Goal: Task Accomplishment & Management: Manage account settings

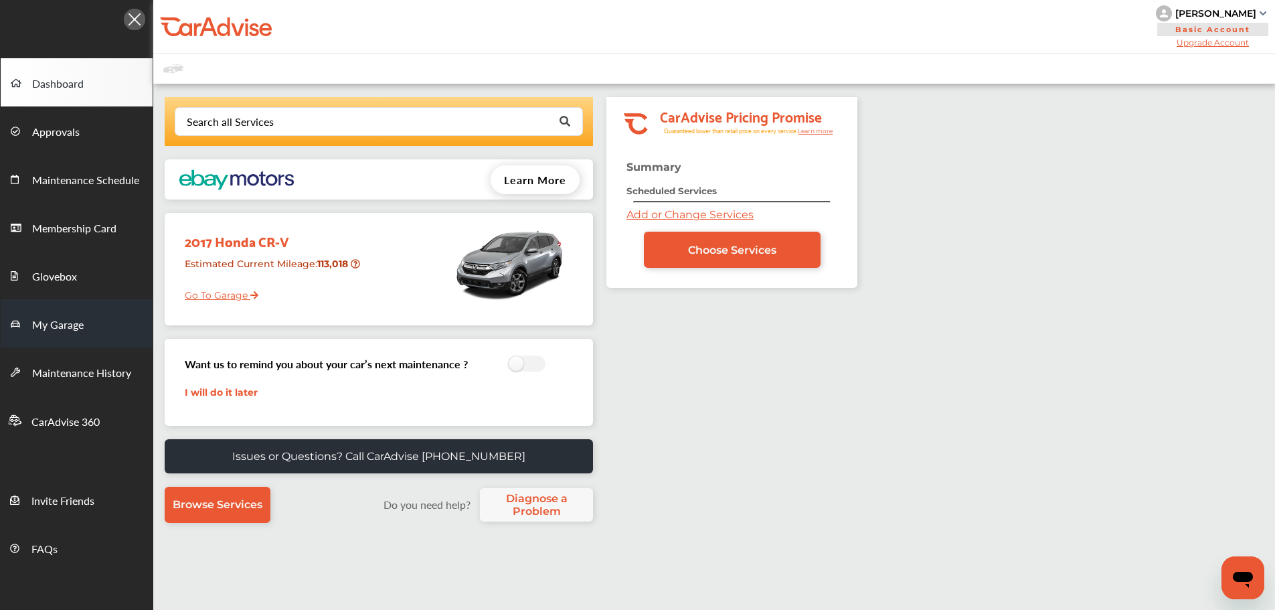
click at [92, 337] on link "My Garage" at bounding box center [77, 323] width 152 height 48
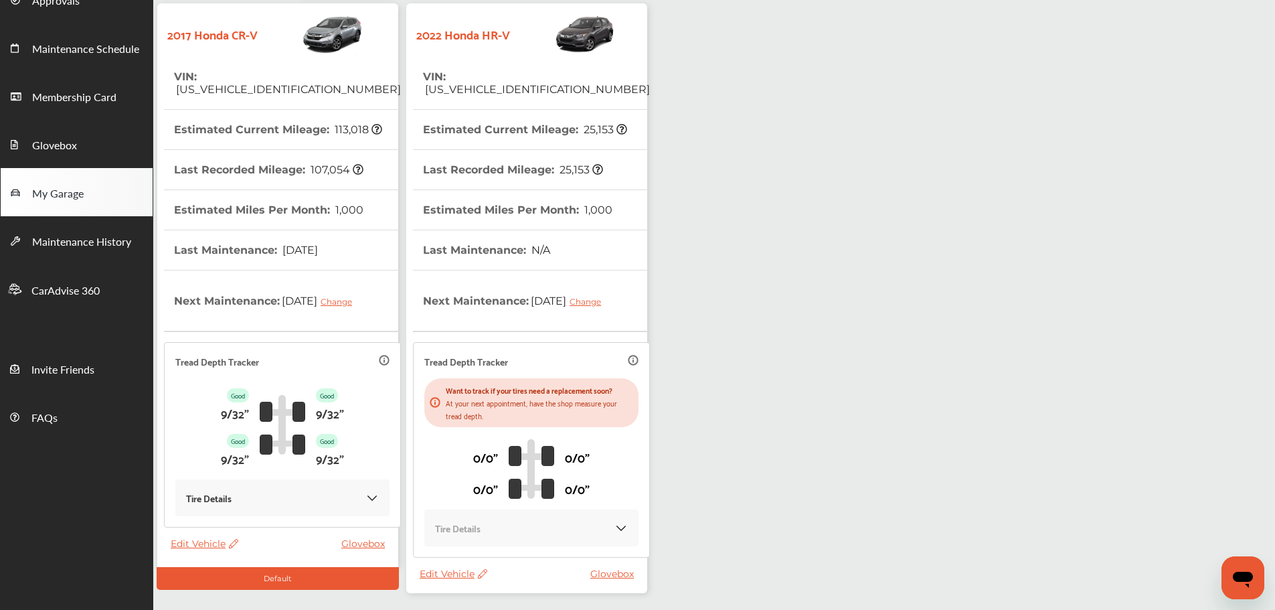
scroll to position [130, 0]
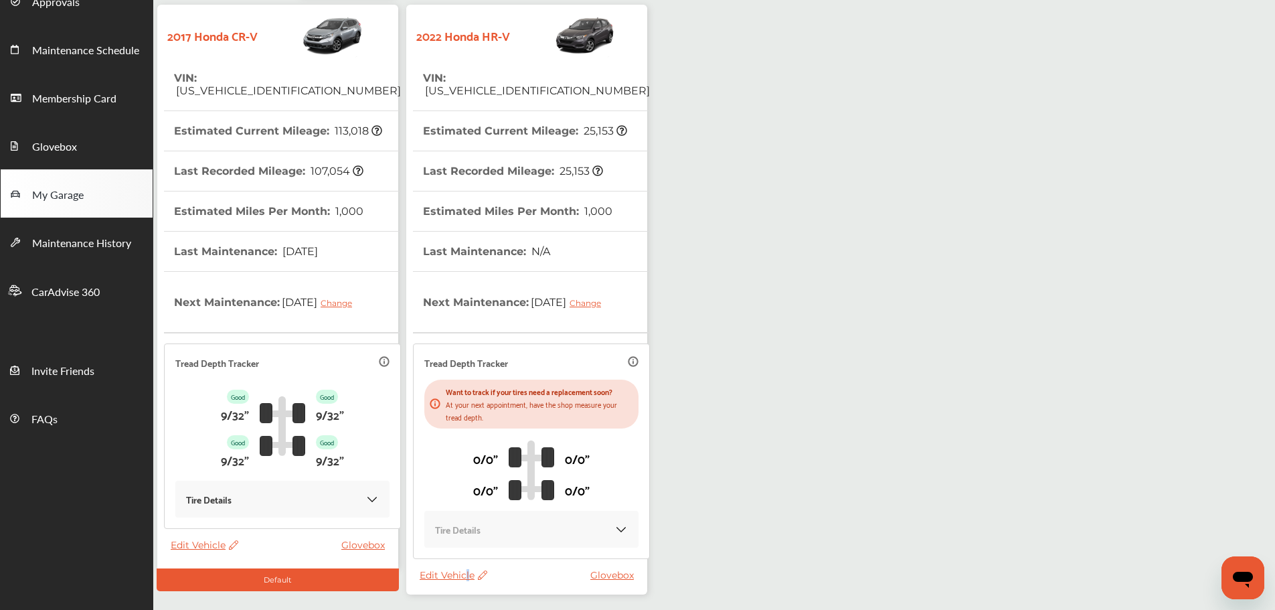
click at [467, 582] on div "Edit Vehicle Glovebox" at bounding box center [530, 578] width 221 height 19
click at [450, 576] on span "Edit Vehicle" at bounding box center [454, 575] width 68 height 12
click at [502, 592] on div "Use this vehicle" at bounding box center [510, 596] width 120 height 21
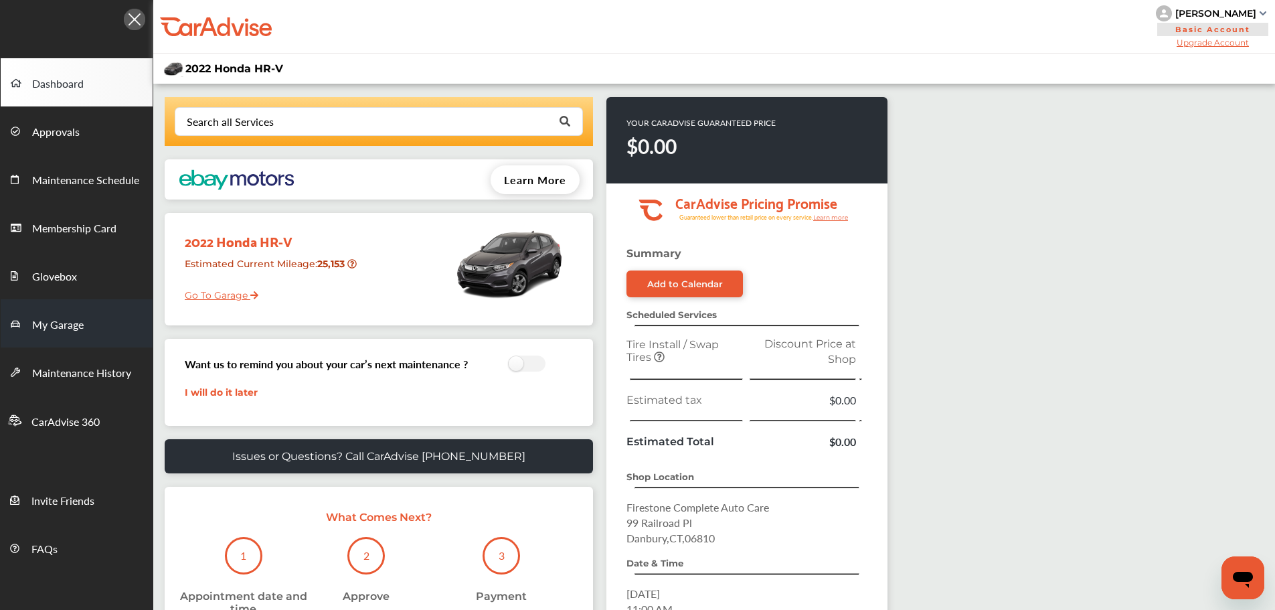
click at [100, 317] on link "My Garage" at bounding box center [77, 323] width 152 height 48
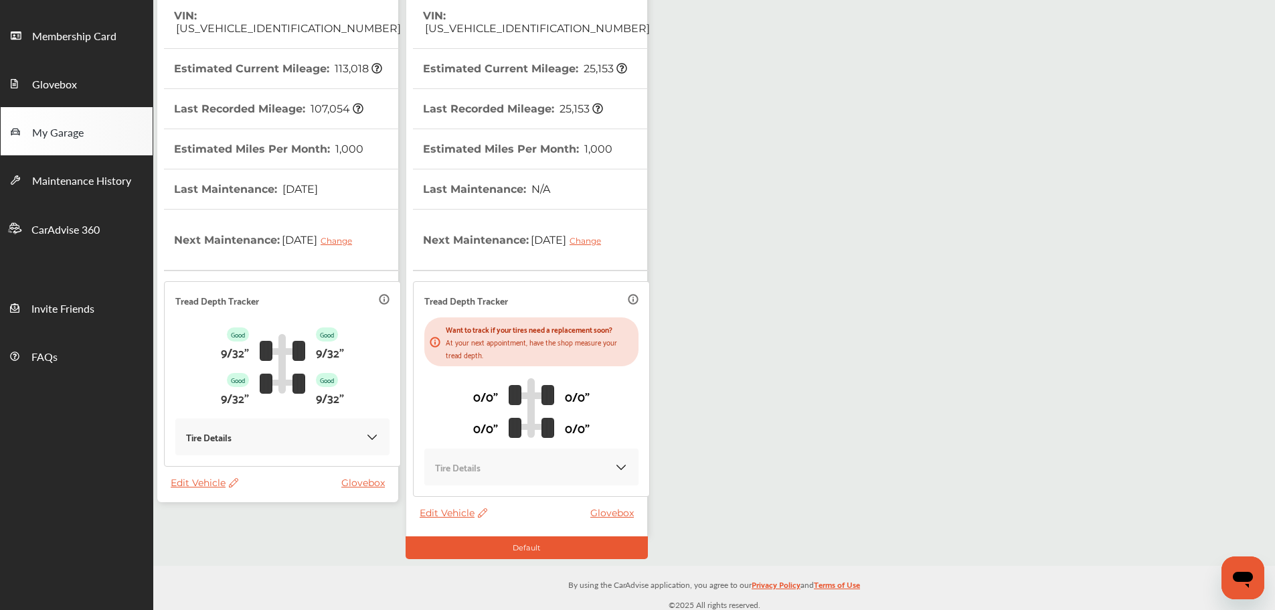
scroll to position [197, 0]
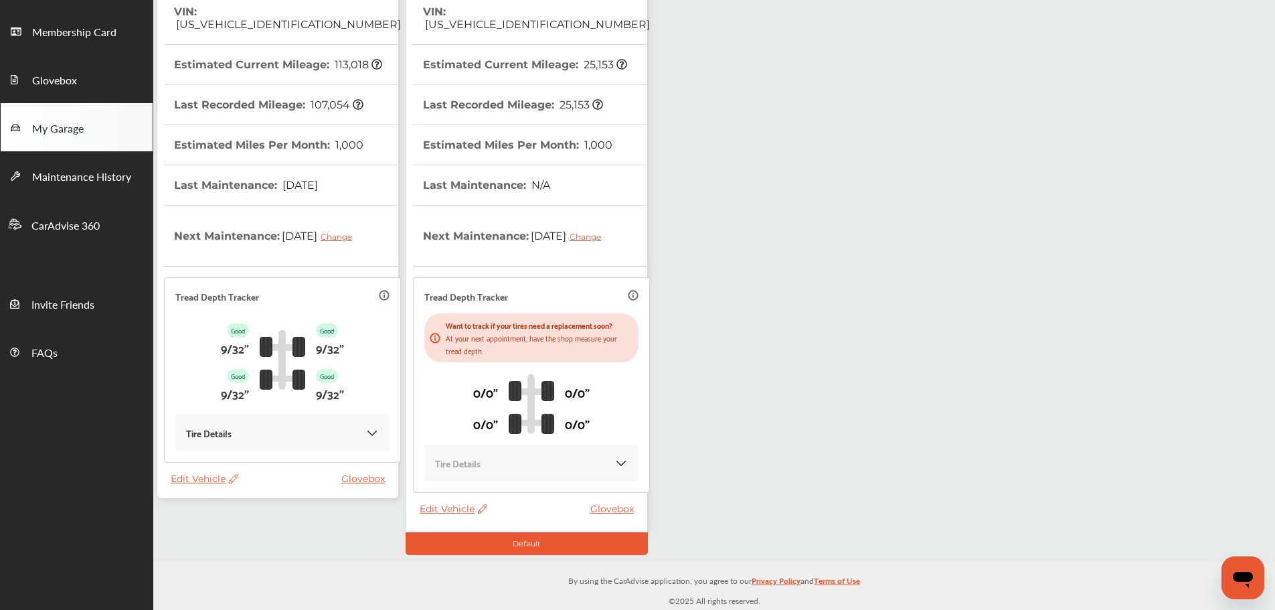
click at [210, 480] on span "Edit Vehicle" at bounding box center [205, 479] width 68 height 12
click at [273, 517] on div "Remove" at bounding box center [270, 515] width 120 height 21
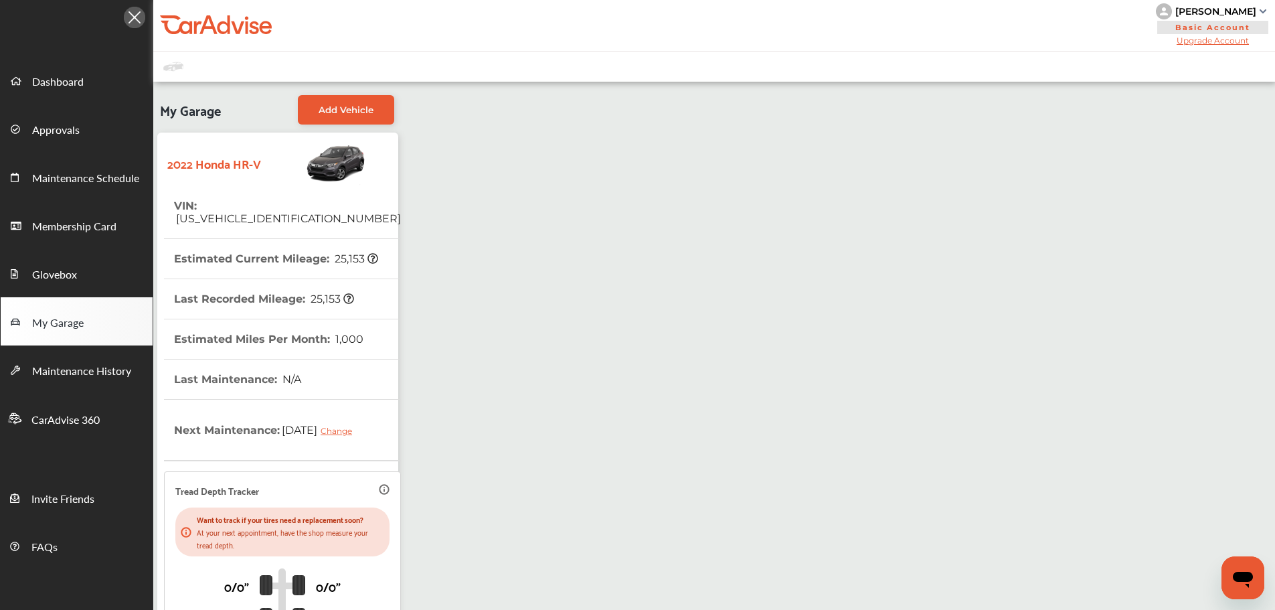
scroll to position [0, 0]
